Goal: Task Accomplishment & Management: Complete application form

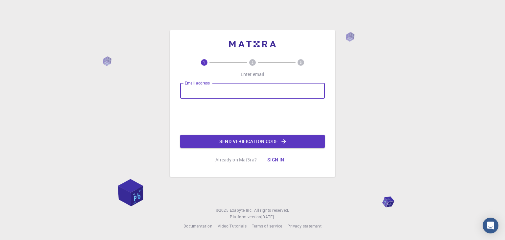
type input "[EMAIL_ADDRESS][DOMAIN_NAME]"
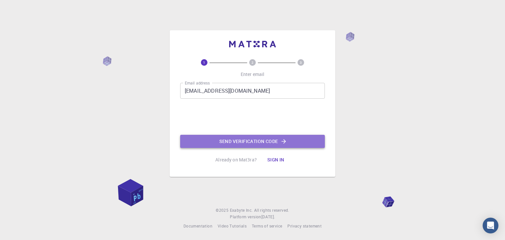
click at [257, 137] on button "Send verification code" at bounding box center [252, 141] width 145 height 13
click at [255, 140] on button "Send verification code" at bounding box center [252, 141] width 145 height 13
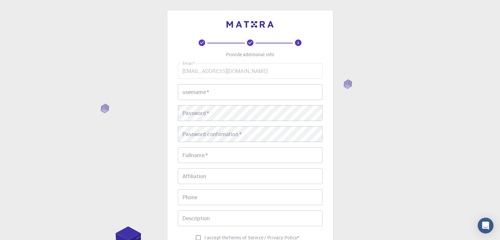
click at [218, 92] on input "username   *" at bounding box center [250, 92] width 145 height 16
type input "dania"
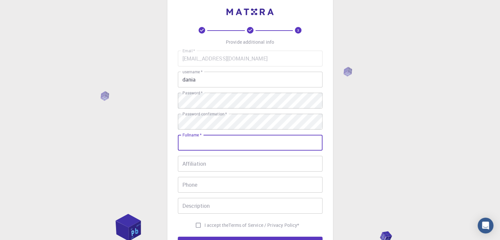
scroll to position [66, 0]
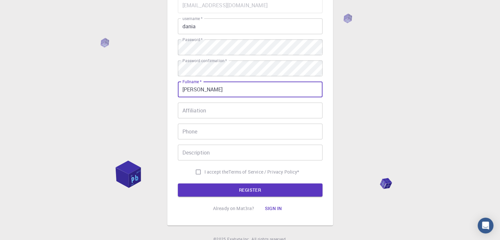
type input "[PERSON_NAME]"
